Goal: Communication & Community: Answer question/provide support

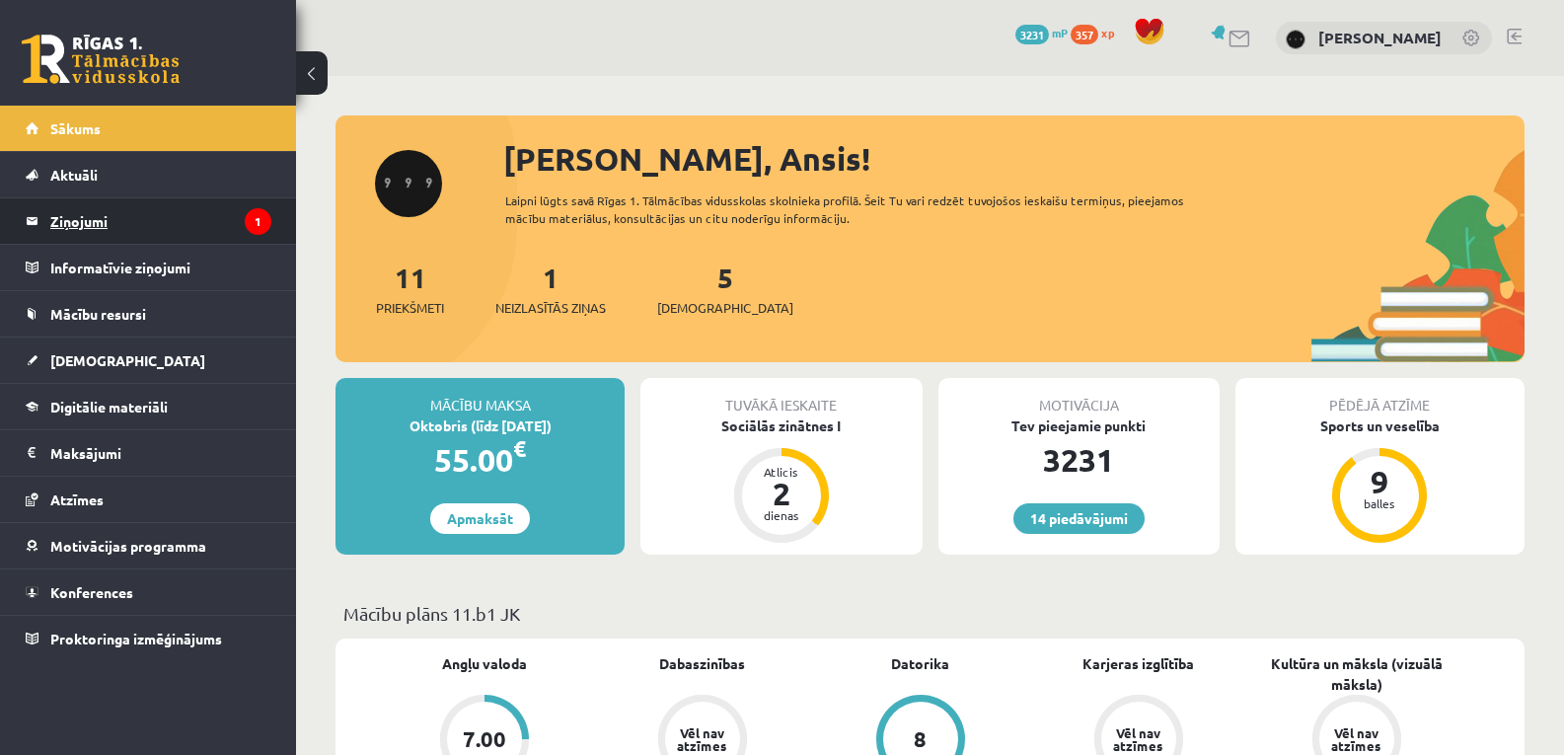
click at [207, 213] on legend "Ziņojumi 1" at bounding box center [160, 220] width 221 height 45
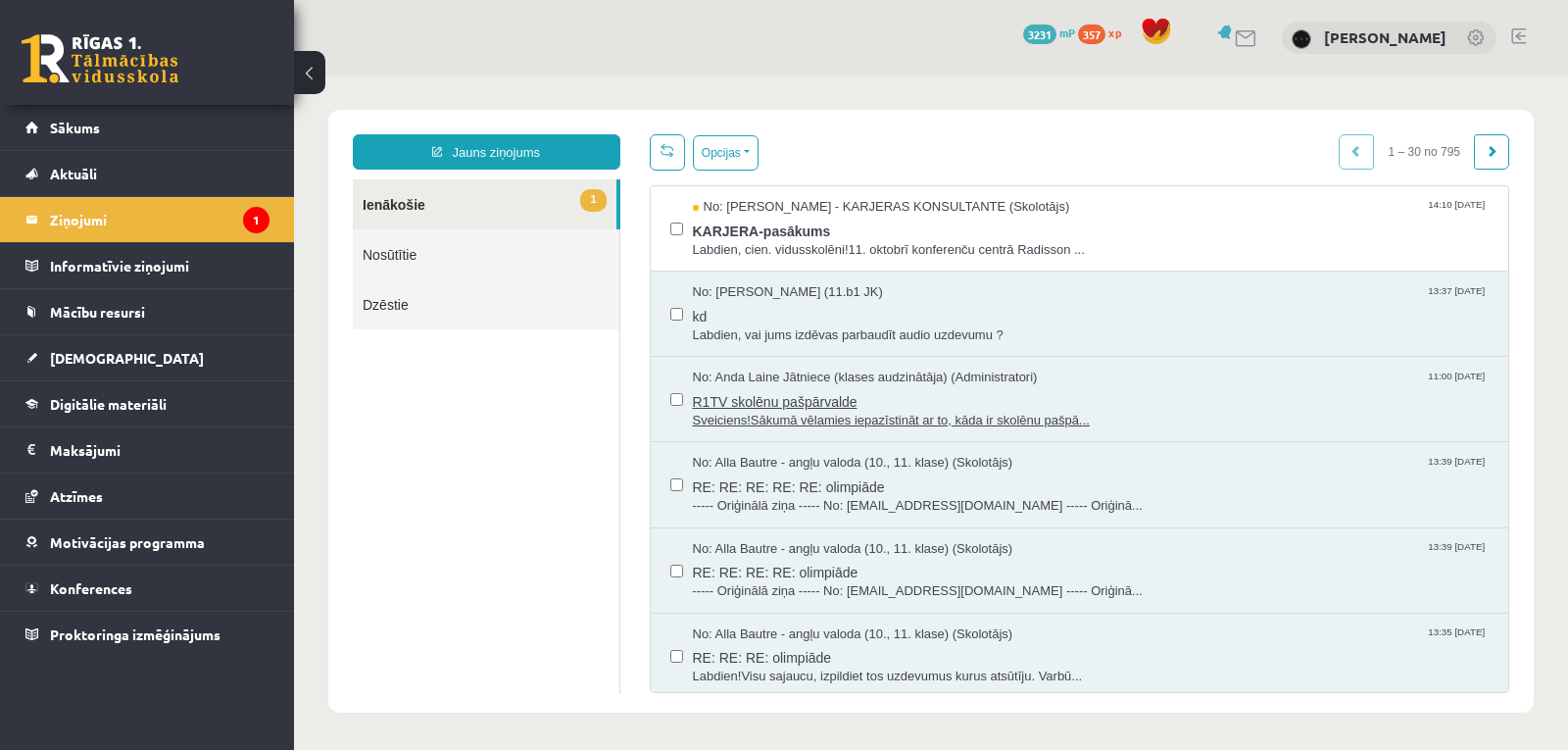
click at [1043, 397] on span "R1TV skolēnu pašpārvalde" at bounding box center [1091, 399] width 796 height 25
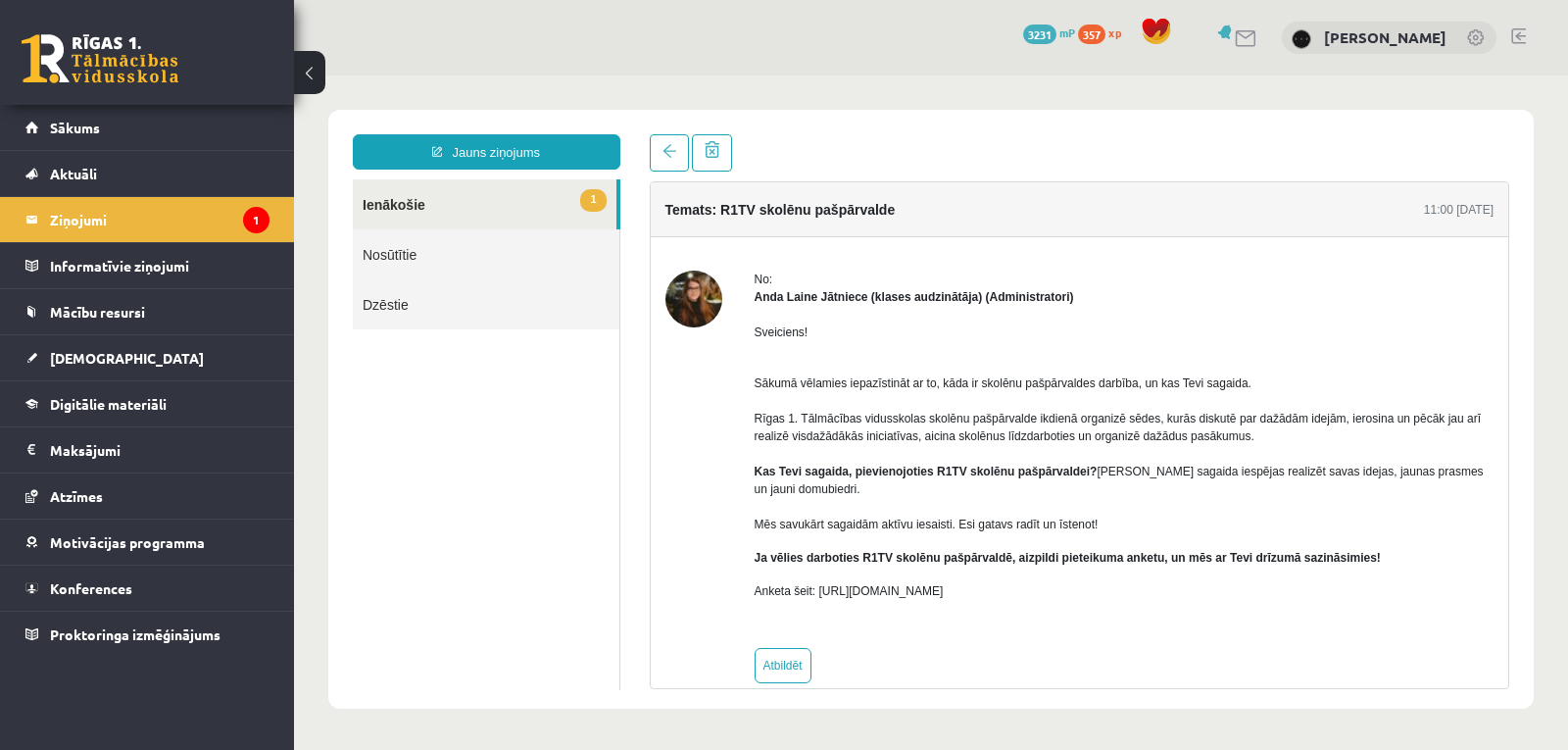
scroll to position [29, 0]
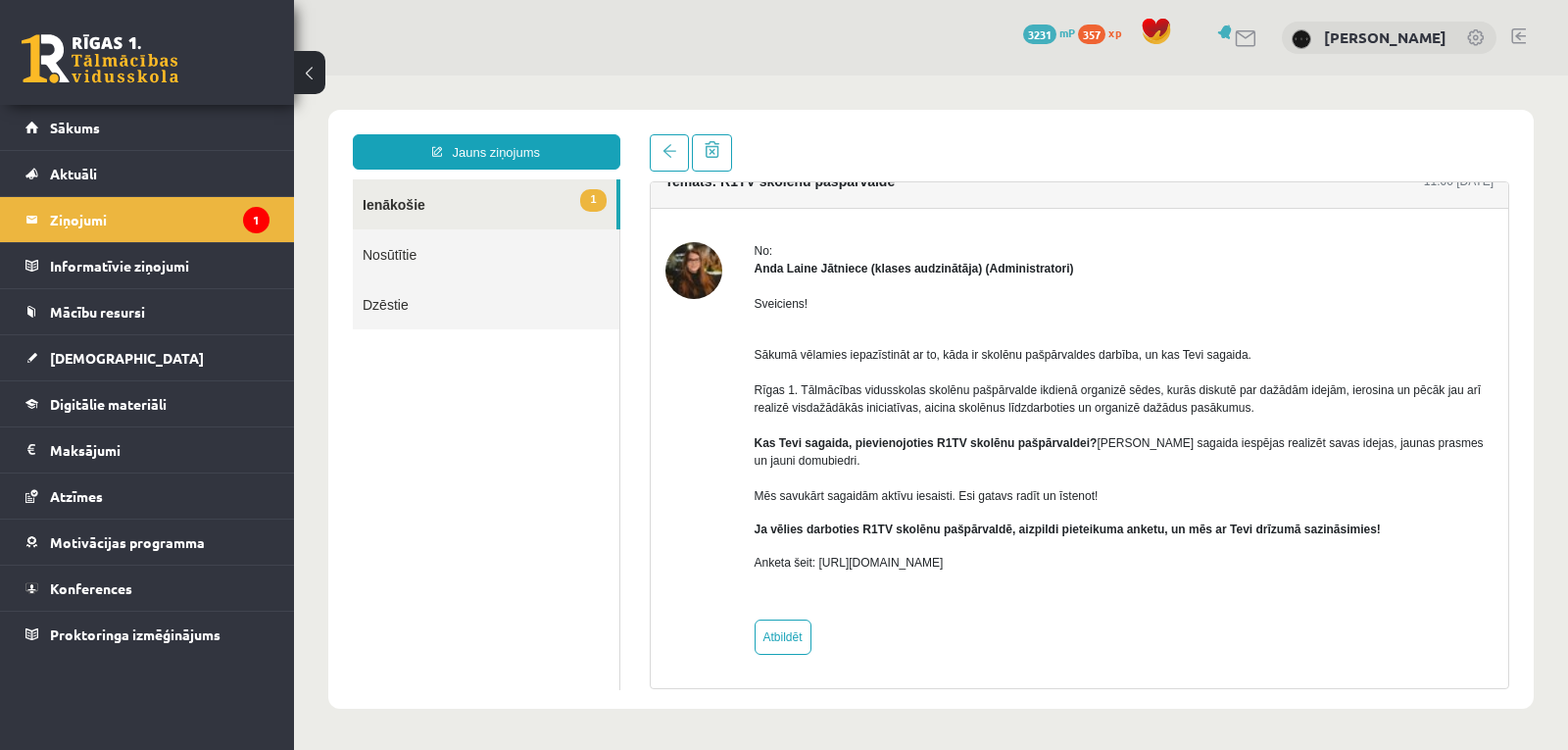
drag, startPoint x: 818, startPoint y: 563, endPoint x: 1061, endPoint y: 553, distance: 243.2
click at [1061, 553] on div "Sveiciens! Sākumā vēlamies iepazīstināt ar to, kāda ir skolēnu pašpārvaldes dar…" at bounding box center [1124, 441] width 740 height 328
click at [684, 151] on link at bounding box center [668, 152] width 39 height 37
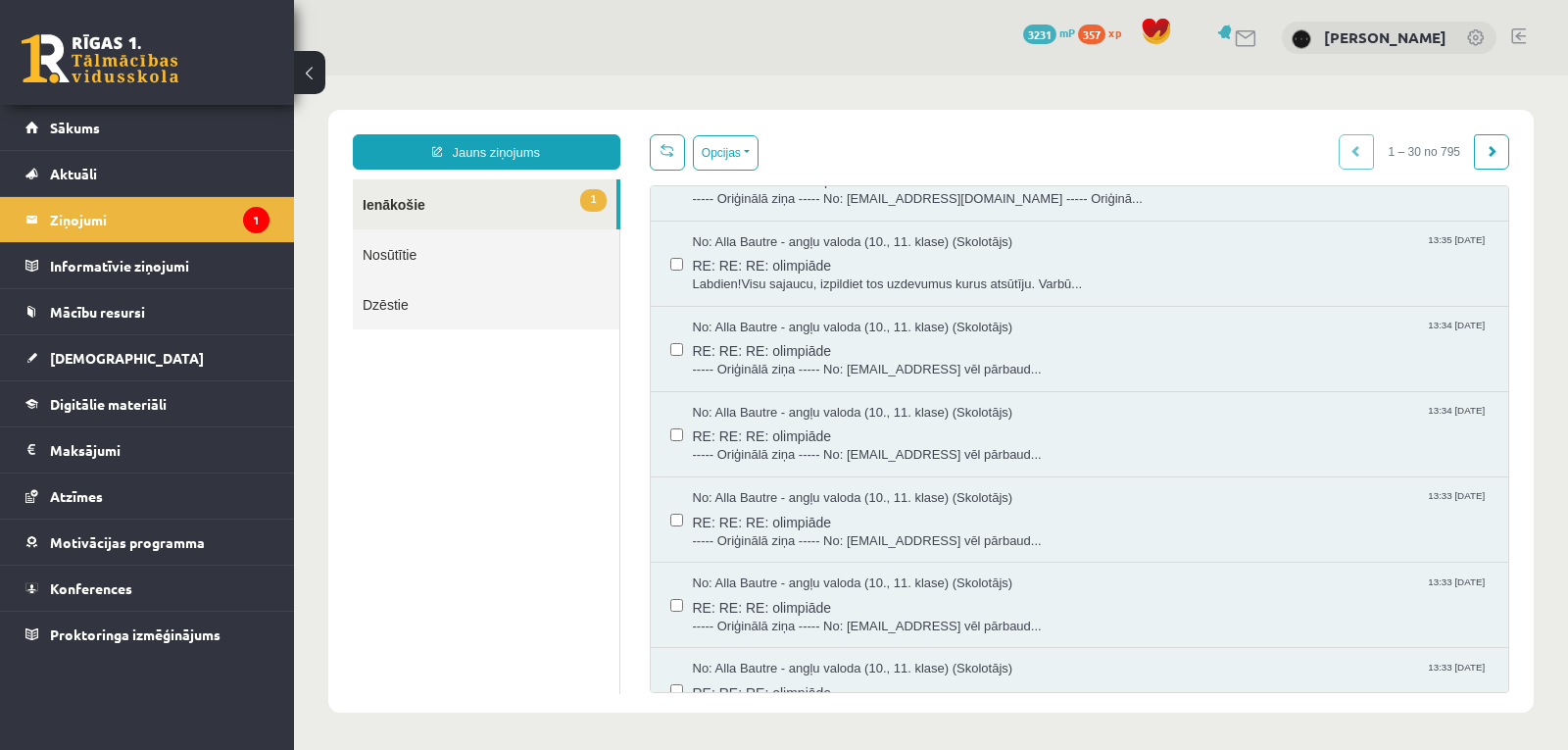
scroll to position [0, 0]
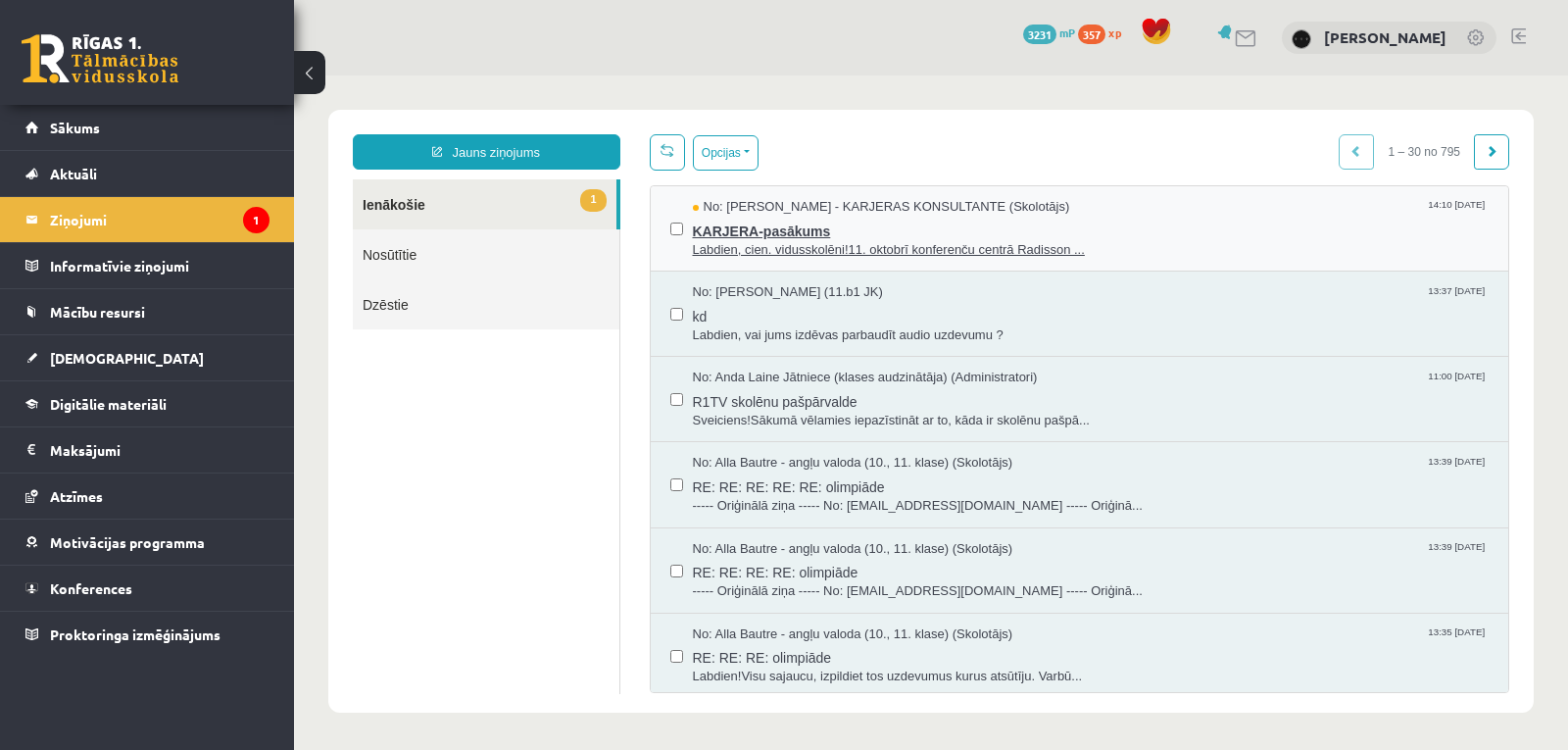
click at [924, 221] on span "KARJERA-pasākums" at bounding box center [1091, 228] width 796 height 25
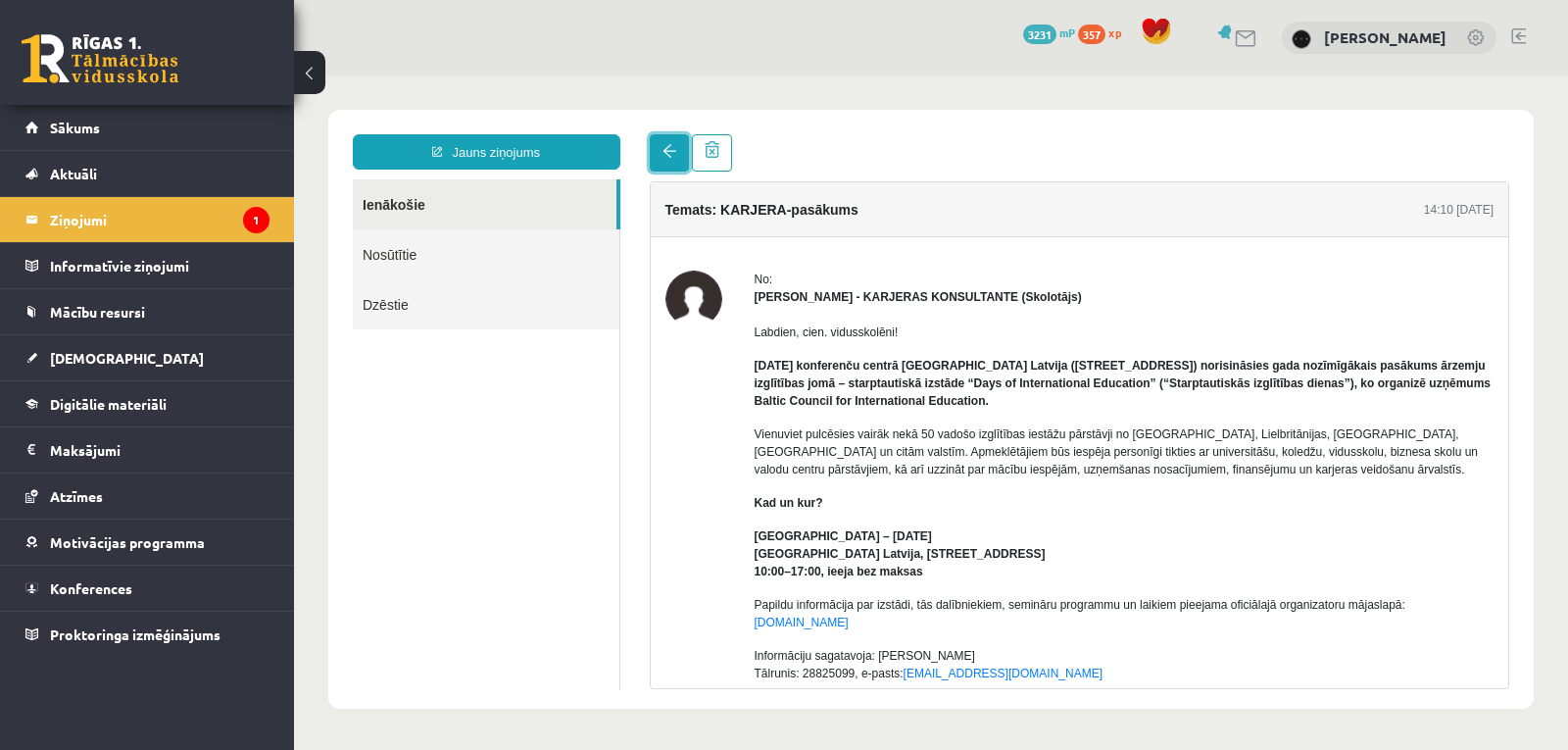
click at [668, 162] on link at bounding box center [668, 152] width 39 height 37
click at [189, 214] on legend "Ziņojumi 1" at bounding box center [159, 219] width 219 height 45
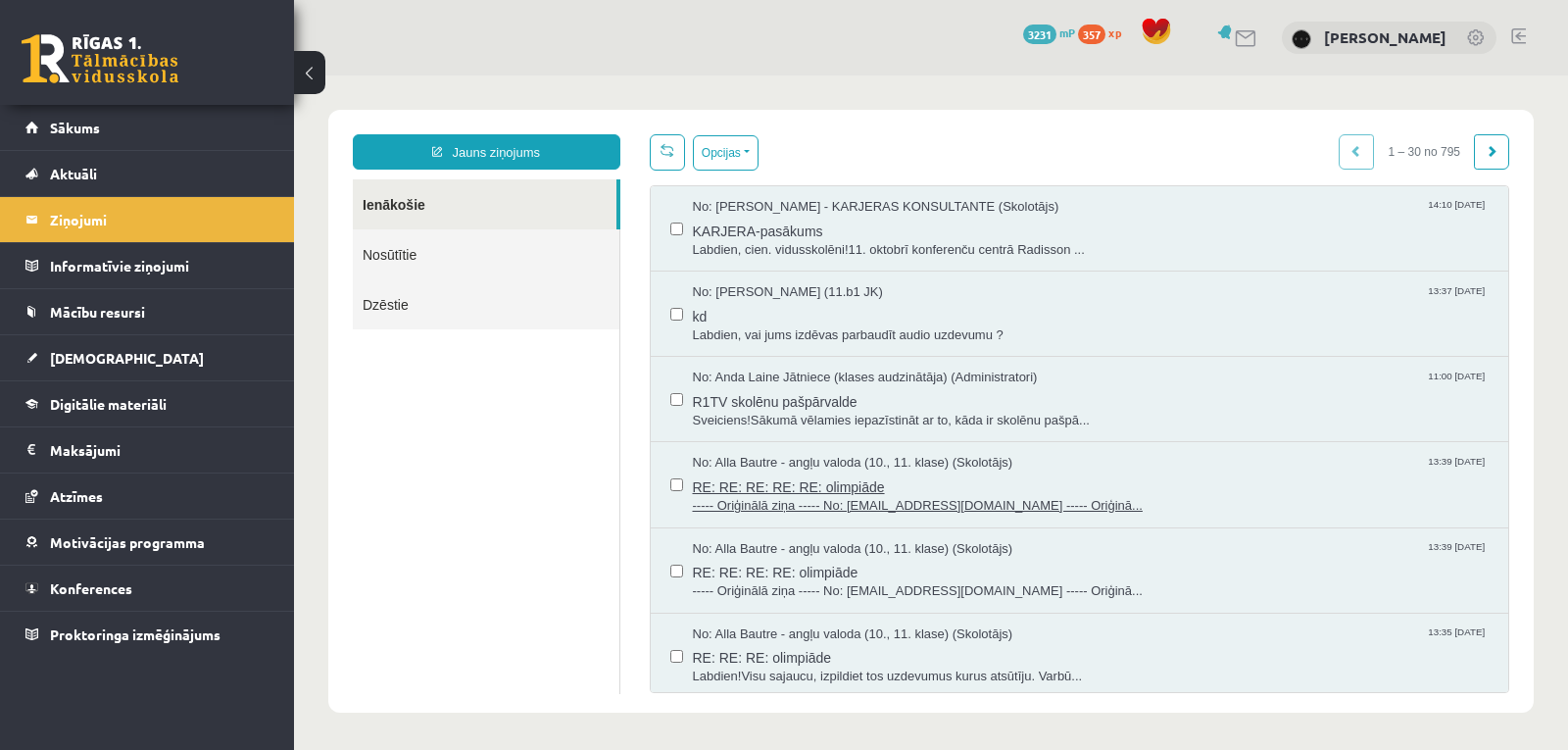
click at [936, 493] on span "RE: RE: RE: RE: RE: olimpiāde" at bounding box center [1091, 485] width 796 height 25
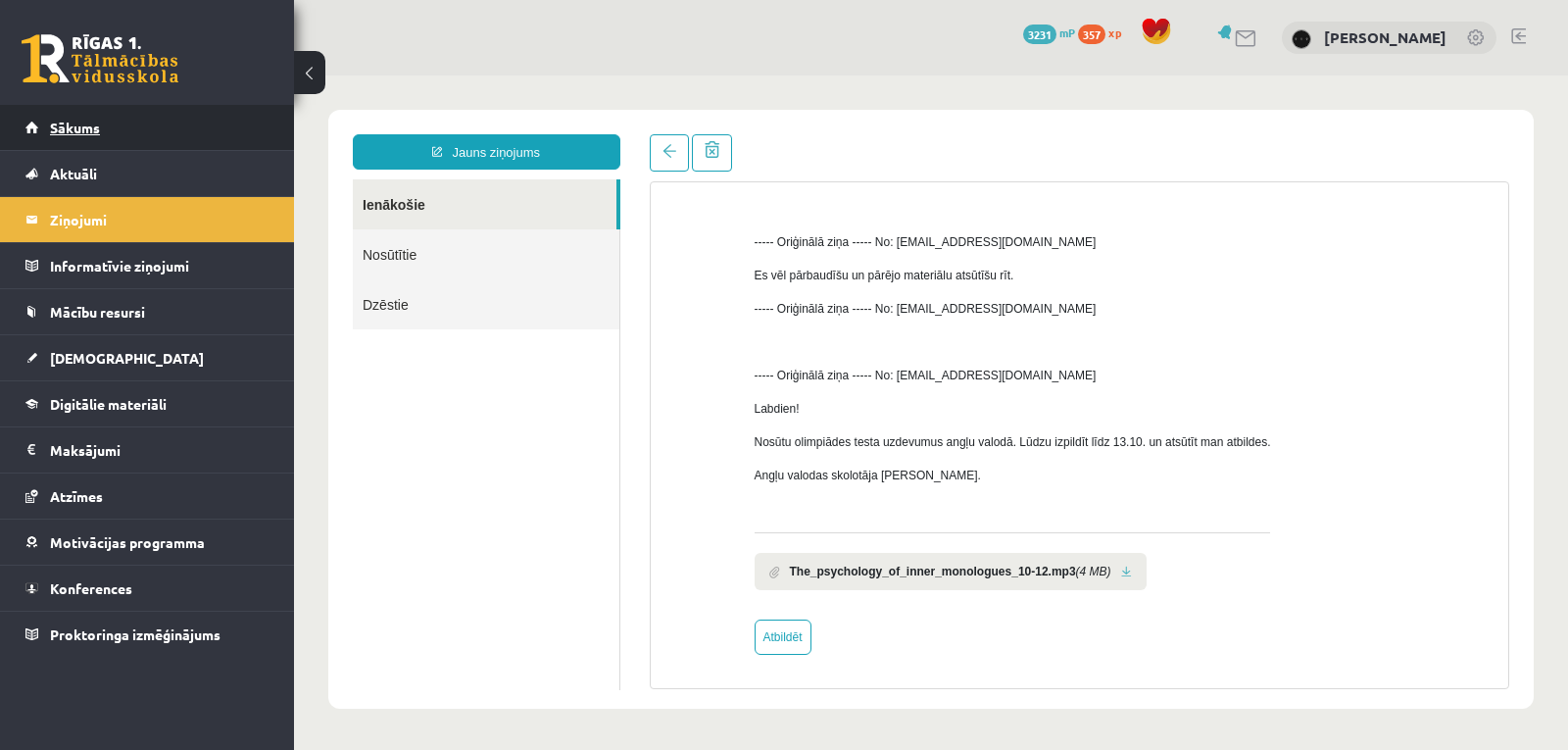
click at [62, 144] on link "Sākums" at bounding box center [148, 127] width 244 height 45
